Goal: Check status

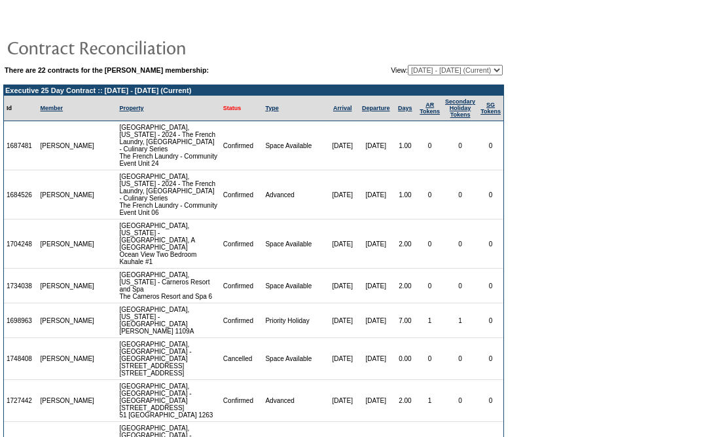
click at [223, 105] on link "Status" at bounding box center [232, 108] width 18 height 7
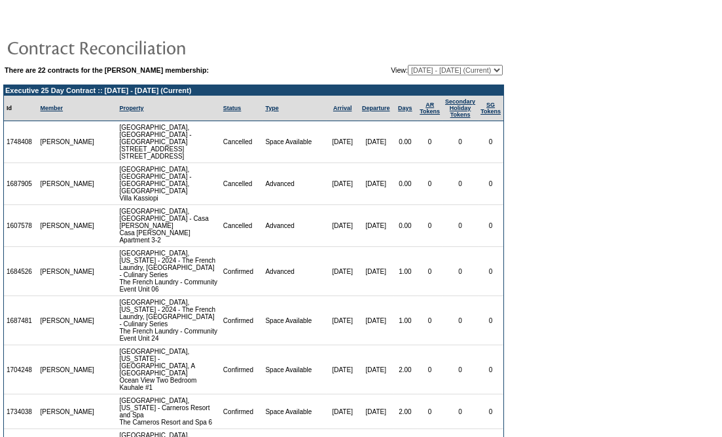
click at [428, 71] on select "[DATE] - [DATE] [DATE] - [DATE] [DATE] - [DATE] [DATE] - [DATE] [DATE] - [DATE]…" at bounding box center [455, 70] width 95 height 10
select select "129414"
click at [408, 65] on select "[DATE] - [DATE] [DATE] - [DATE] [DATE] - [DATE] [DATE] - [DATE] [DATE] - [DATE]…" at bounding box center [455, 70] width 95 height 10
